Goal: Information Seeking & Learning: Find specific fact

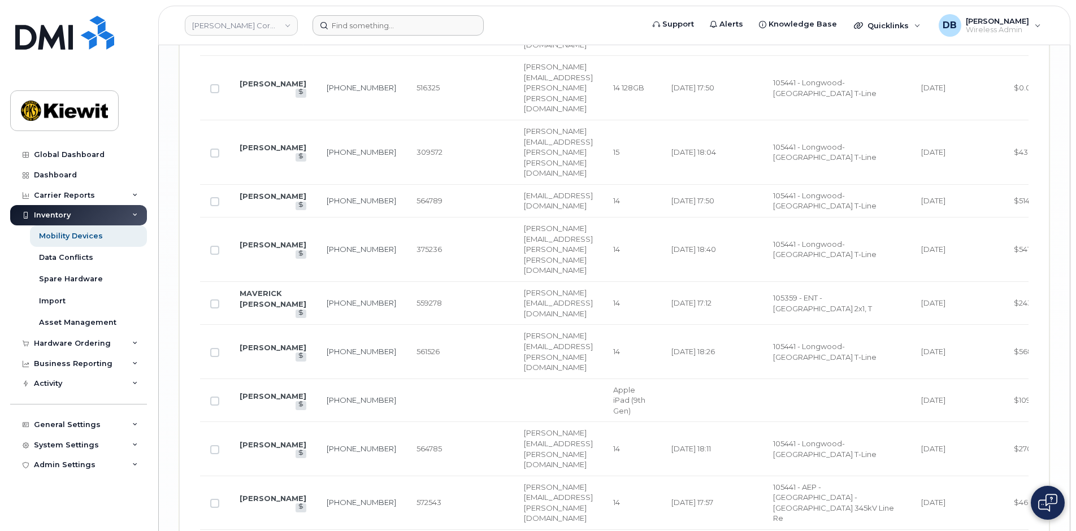
scroll to position [0, 447]
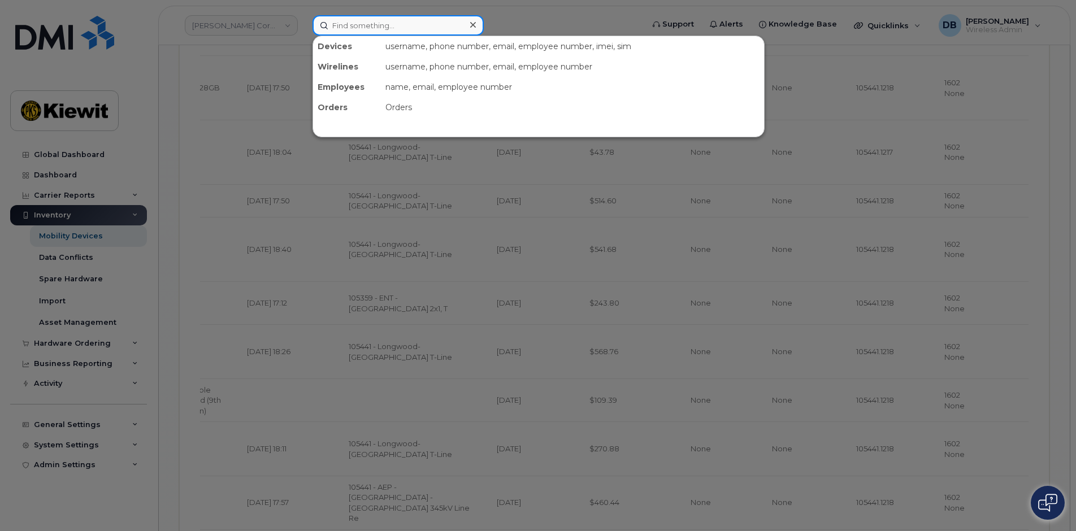
click at [385, 23] on input at bounding box center [398, 25] width 171 height 20
paste input "2012060052"
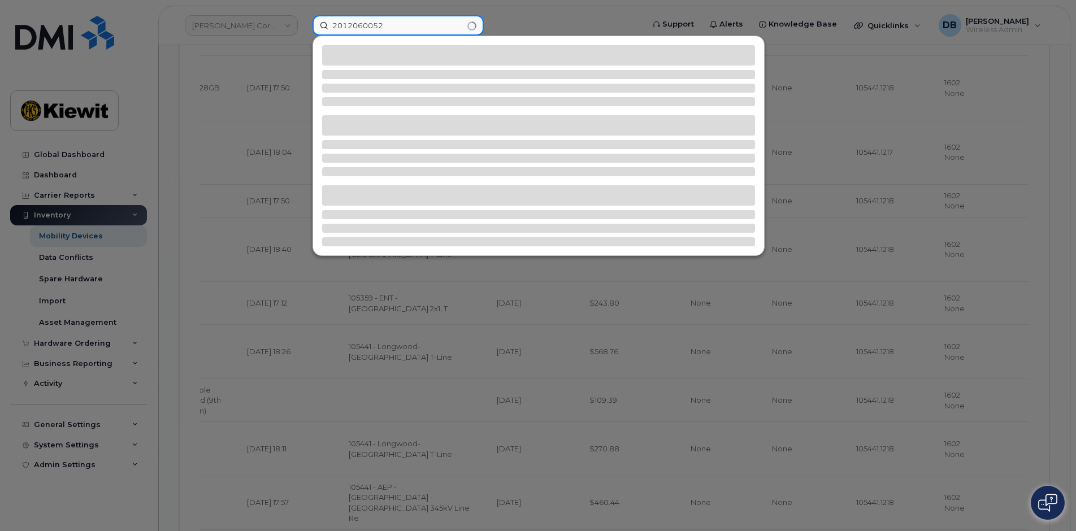
type input "2012060052"
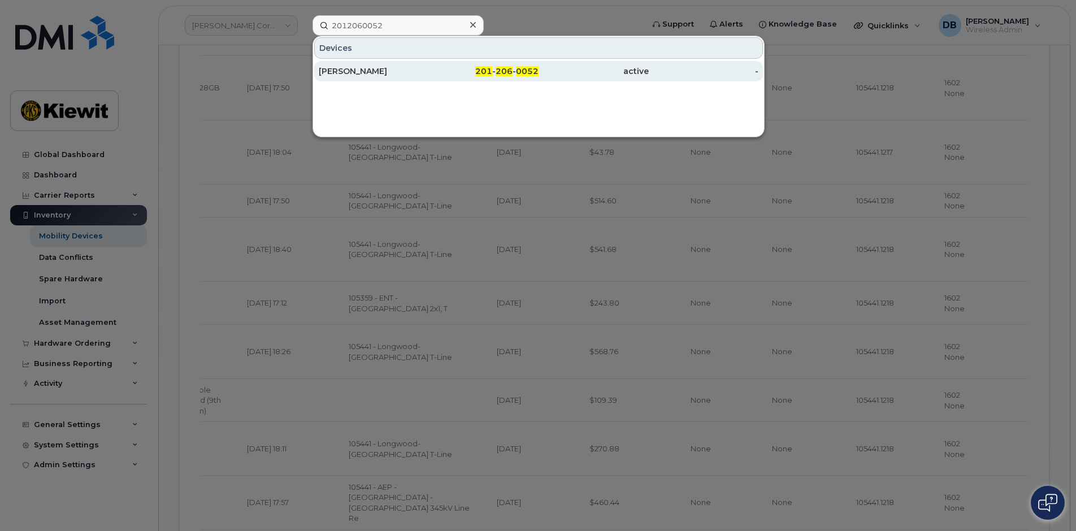
click at [380, 72] on div "[PERSON_NAME]" at bounding box center [374, 71] width 110 height 11
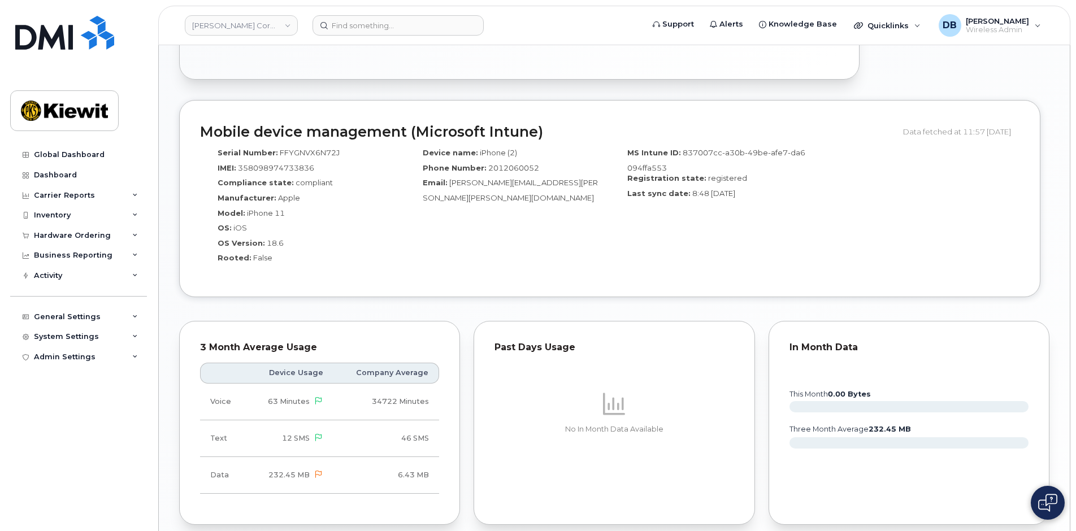
scroll to position [1017, 0]
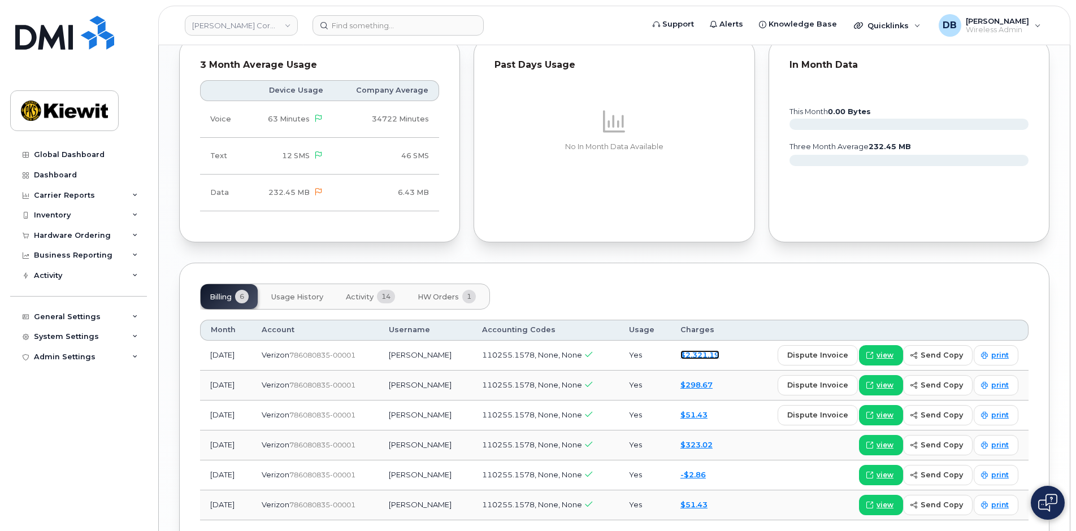
click at [705, 350] on link "$2,321.19" at bounding box center [700, 354] width 39 height 9
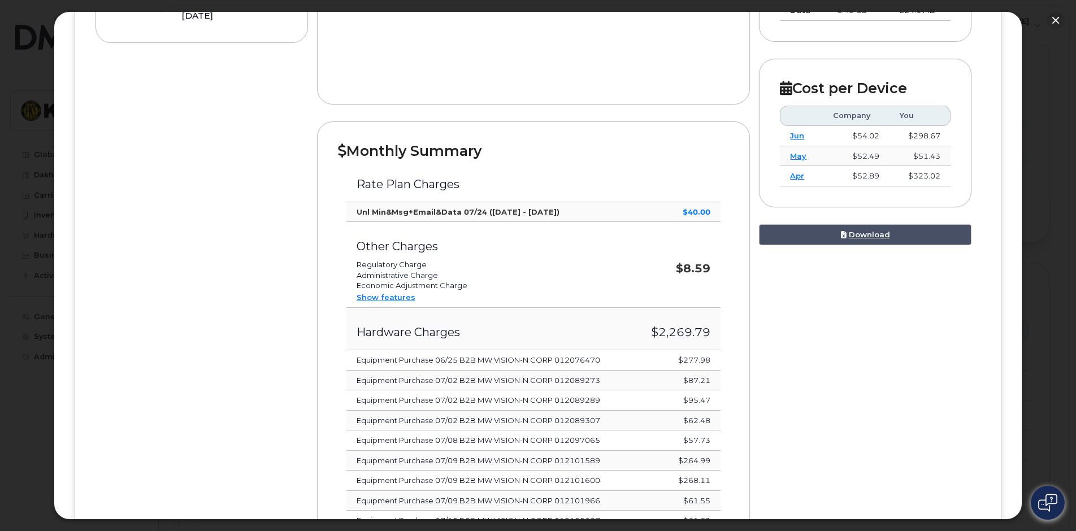
scroll to position [3, 0]
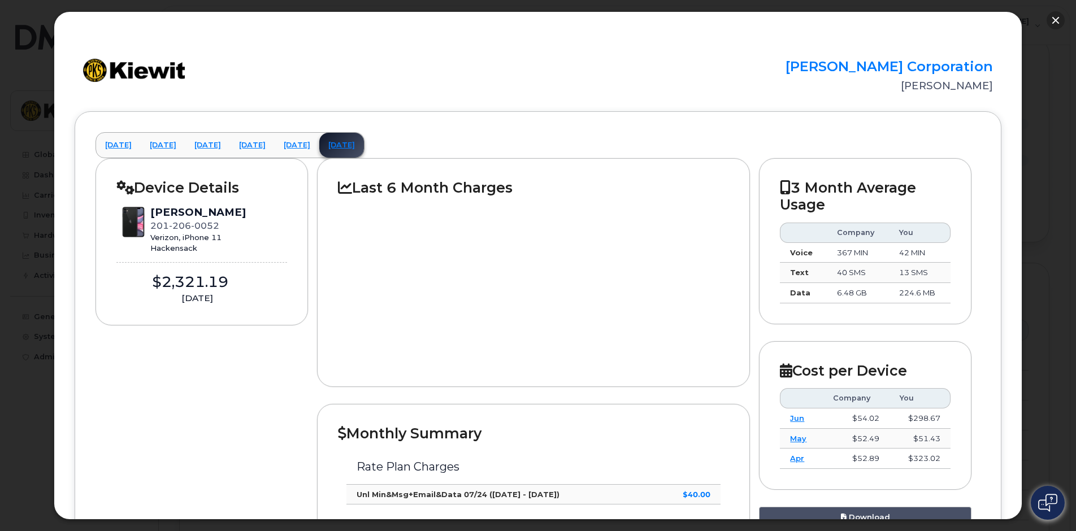
click at [1056, 22] on button "button" at bounding box center [1056, 20] width 18 height 18
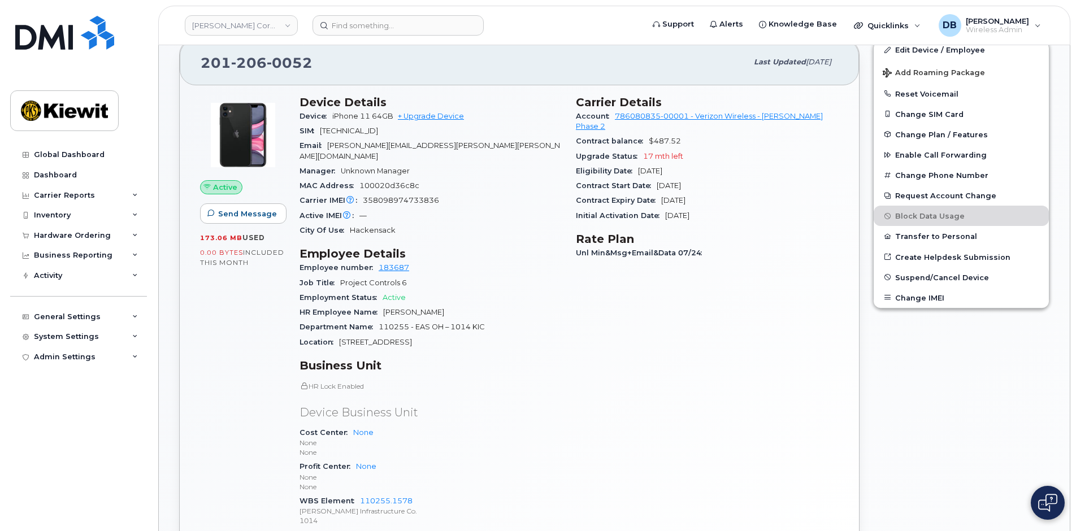
scroll to position [0, 0]
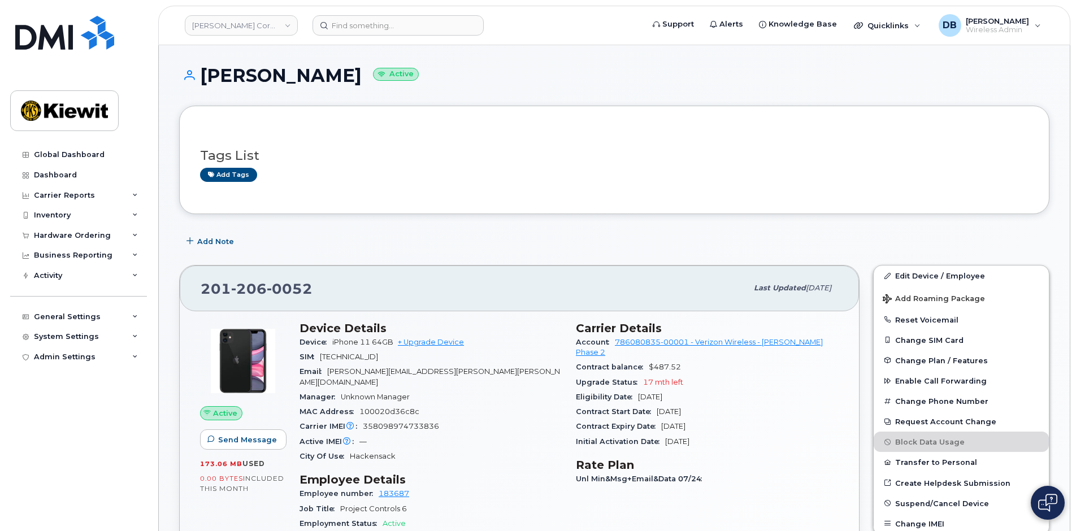
click at [411, 231] on div "Add Note" at bounding box center [614, 241] width 870 height 20
